Goal: Task Accomplishment & Management: Use online tool/utility

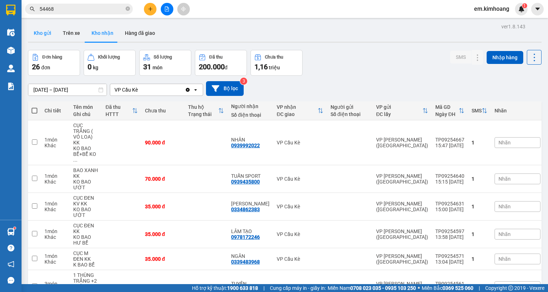
click at [48, 33] on button "Kho gửi" at bounding box center [42, 32] width 29 height 17
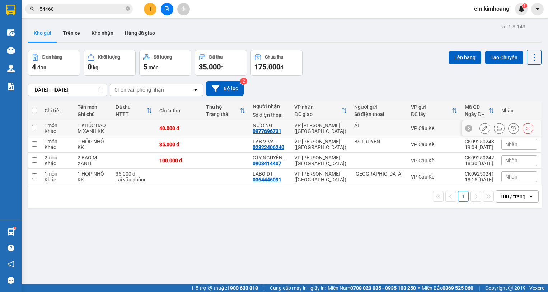
click at [219, 128] on td at bounding box center [225, 128] width 47 height 16
checkbox input "true"
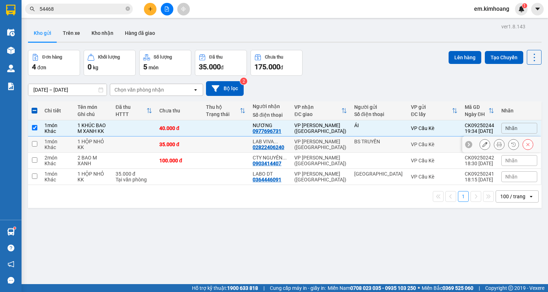
click at [229, 144] on td at bounding box center [225, 144] width 47 height 16
checkbox input "true"
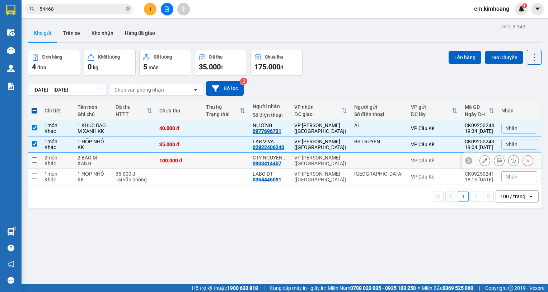
click at [231, 157] on td at bounding box center [225, 160] width 47 height 16
checkbox input "true"
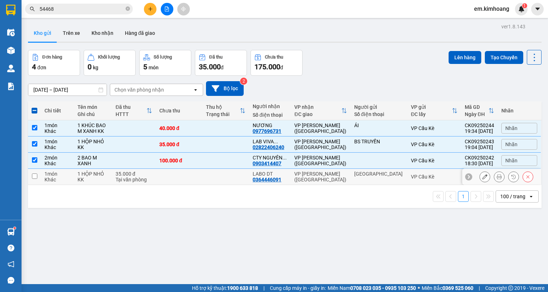
click at [235, 179] on td at bounding box center [225, 177] width 47 height 16
checkbox input "true"
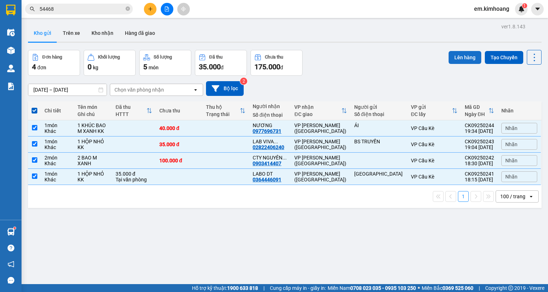
click at [462, 53] on button "Lên hàng" at bounding box center [464, 57] width 33 height 13
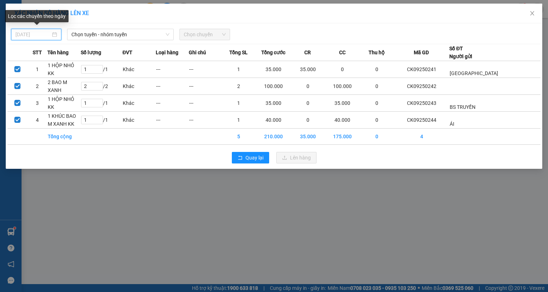
click at [48, 35] on input "[DATE]" at bounding box center [32, 34] width 35 height 8
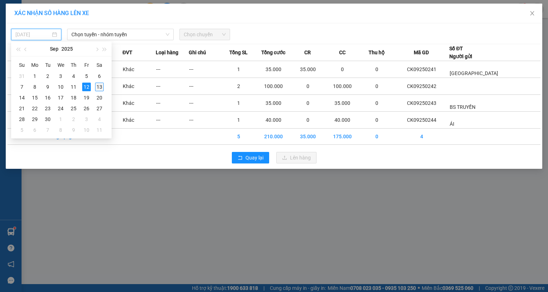
click at [101, 88] on div "13" at bounding box center [99, 86] width 9 height 9
type input "[DATE]"
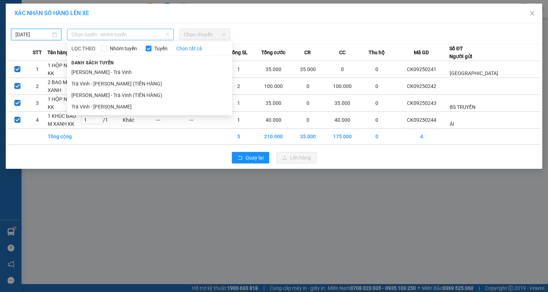
drag, startPoint x: 120, startPoint y: 33, endPoint x: 131, endPoint y: 58, distance: 27.4
click at [121, 34] on span "Chọn tuyến - nhóm tuyến" at bounding box center [120, 34] width 98 height 11
click at [134, 104] on li "Trà Vinh - [PERSON_NAME]" at bounding box center [149, 106] width 165 height 11
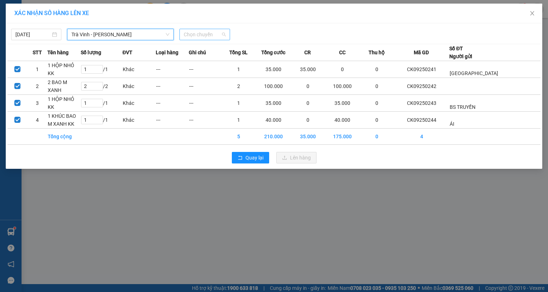
click at [203, 35] on span "Chọn chuyến" at bounding box center [205, 34] width 42 height 11
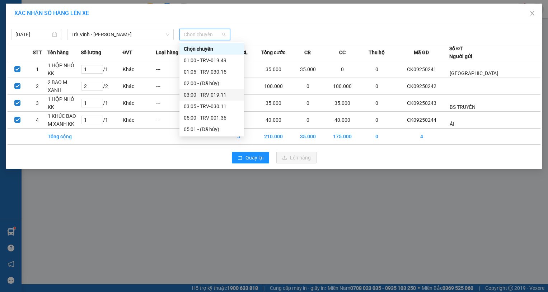
click at [200, 93] on div "03:00 - TRV-019.11" at bounding box center [212, 95] width 56 height 8
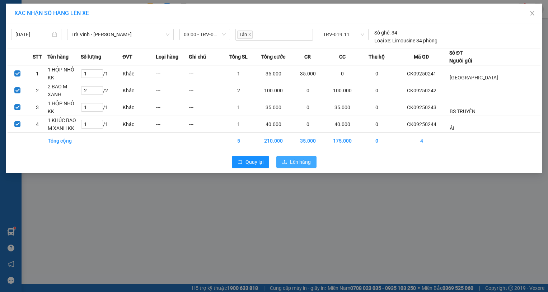
drag, startPoint x: 291, startPoint y: 158, endPoint x: 285, endPoint y: 155, distance: 6.8
click at [292, 158] on span "Lên hàng" at bounding box center [300, 162] width 21 height 8
